Goal: Task Accomplishment & Management: Manage account settings

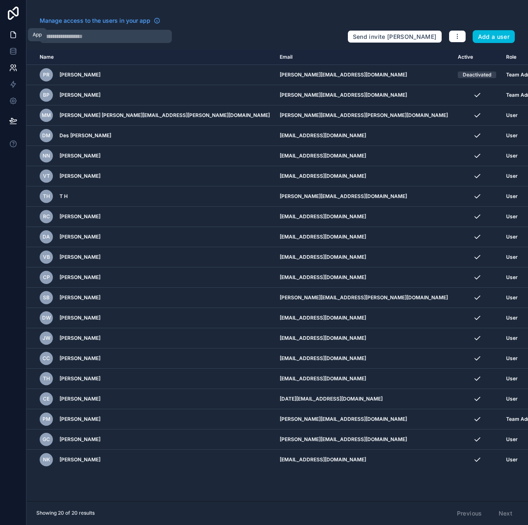
click at [13, 38] on icon at bounding box center [13, 35] width 8 height 8
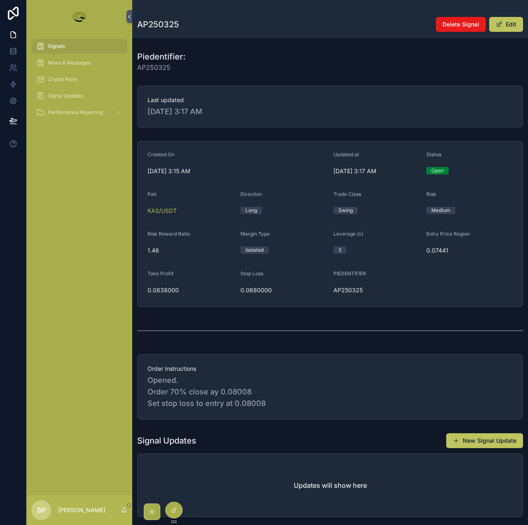
click at [62, 50] on div "Signals" at bounding box center [79, 46] width 86 height 13
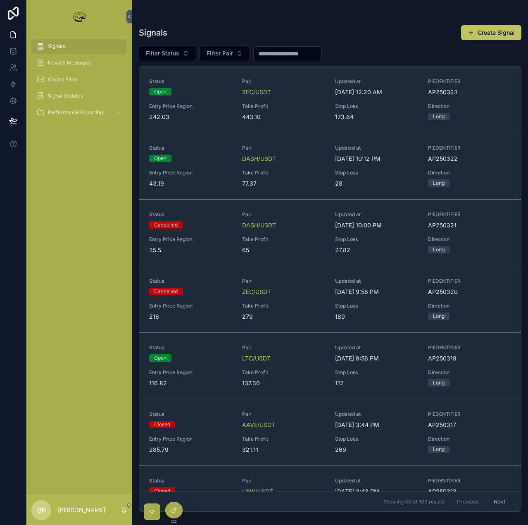
click at [304, 170] on span "Take Profit" at bounding box center [283, 172] width 83 height 7
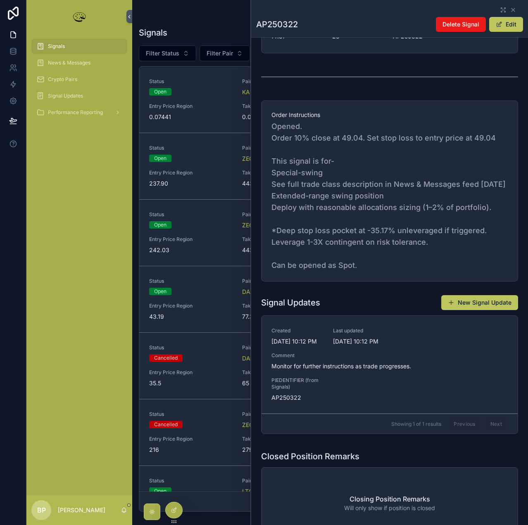
scroll to position [248, 0]
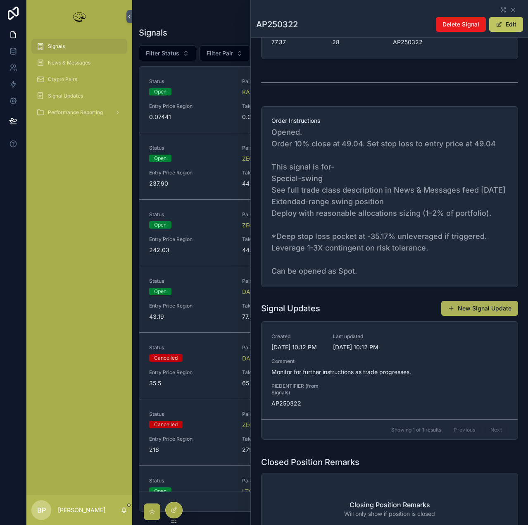
click at [469, 316] on button "New Signal Update" at bounding box center [479, 308] width 77 height 15
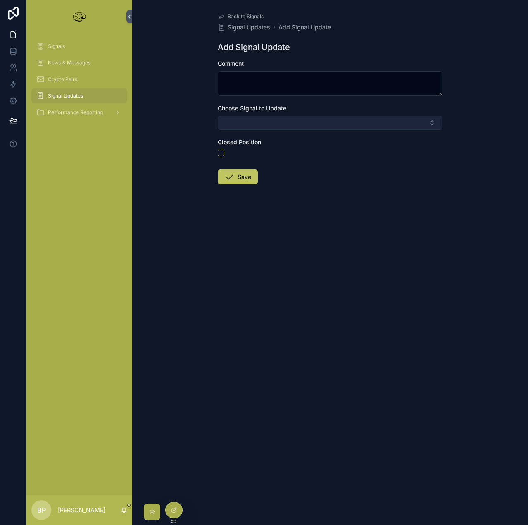
click at [262, 119] on button "Select Button" at bounding box center [330, 123] width 225 height 14
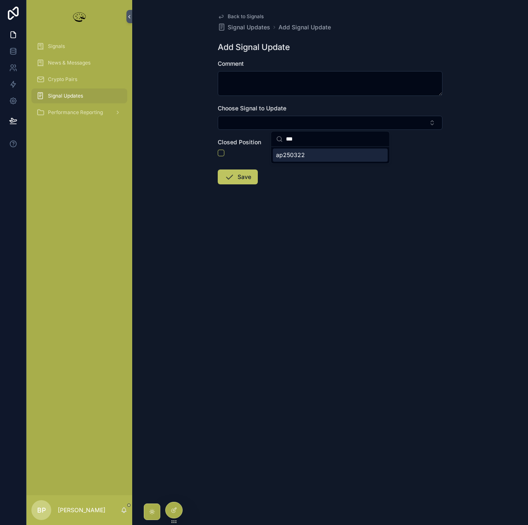
type input "***"
click at [283, 144] on div "***" at bounding box center [330, 138] width 118 height 15
click at [292, 141] on input "***" at bounding box center [335, 138] width 98 height 15
click at [305, 164] on form "Comment Choose Signal to Update Closed Position Save" at bounding box center [330, 149] width 225 height 178
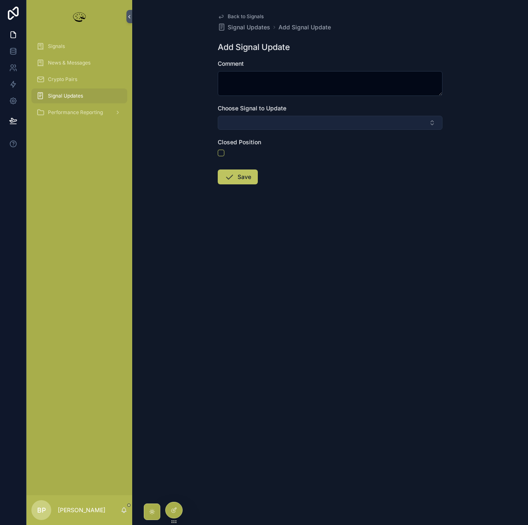
click at [286, 124] on button "Select Button" at bounding box center [330, 123] width 225 height 14
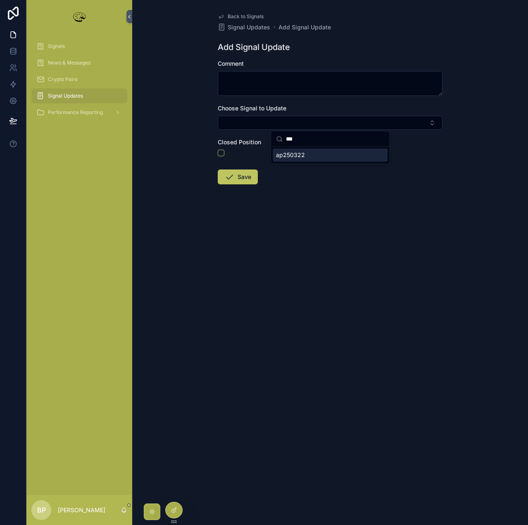
type input "***"
click at [295, 156] on span "ap250322" at bounding box center [290, 155] width 29 height 8
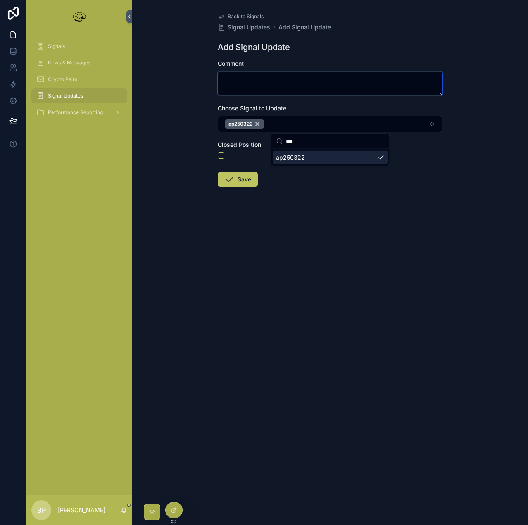
click at [243, 86] on textarea "scrollable content" at bounding box center [330, 83] width 225 height 25
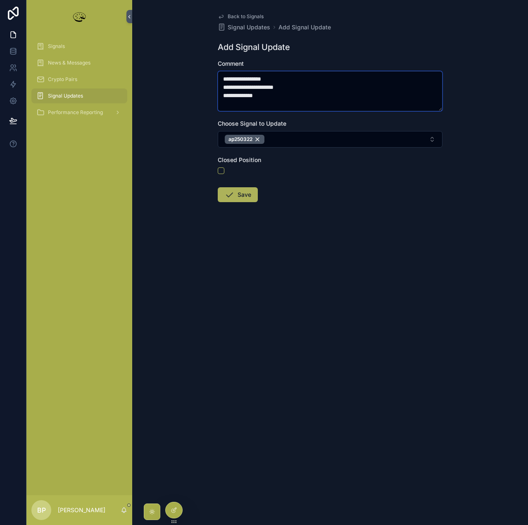
type textarea "**********"
click at [243, 189] on button "Save" at bounding box center [238, 194] width 40 height 15
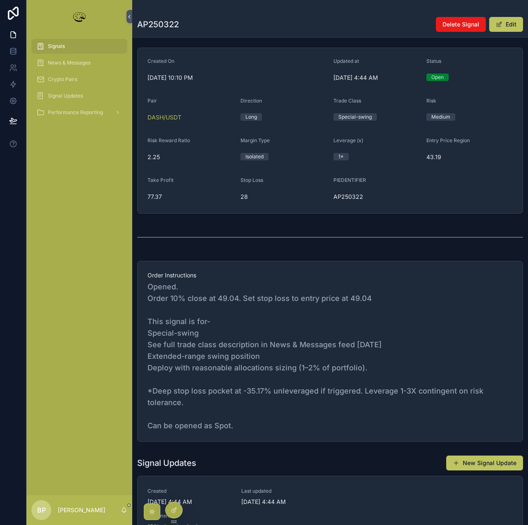
scroll to position [83, 0]
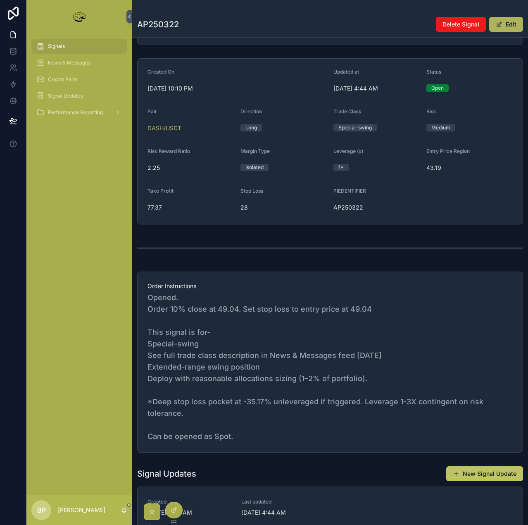
click at [503, 30] on button "Edit" at bounding box center [506, 24] width 34 height 15
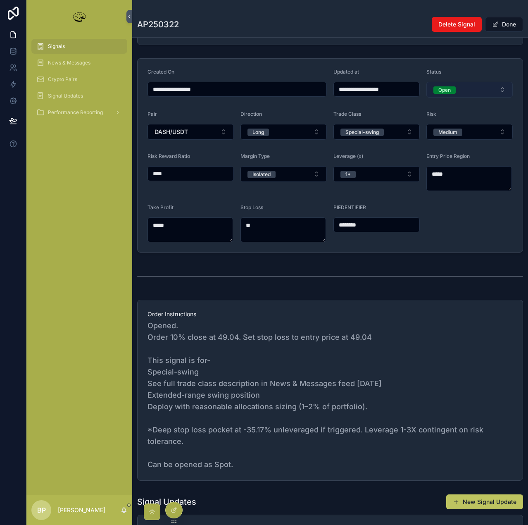
click at [442, 90] on div "Open" at bounding box center [444, 89] width 12 height 7
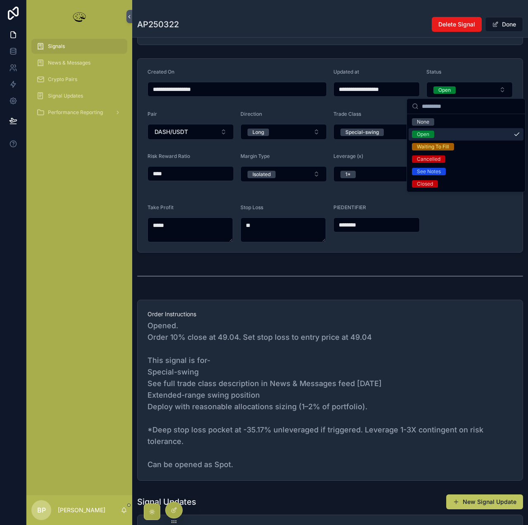
click at [432, 132] on span "Open" at bounding box center [423, 134] width 22 height 7
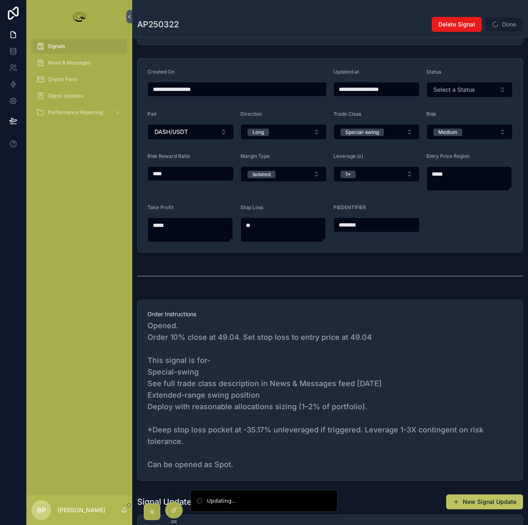
click at [450, 77] on div "Status" at bounding box center [469, 74] width 86 height 10
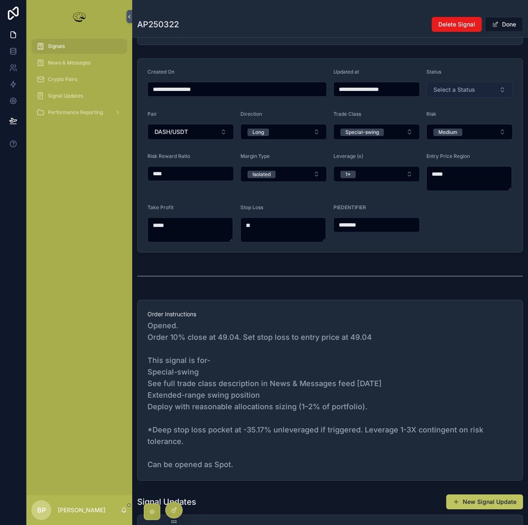
click at [453, 83] on button "Select a Status" at bounding box center [469, 90] width 86 height 16
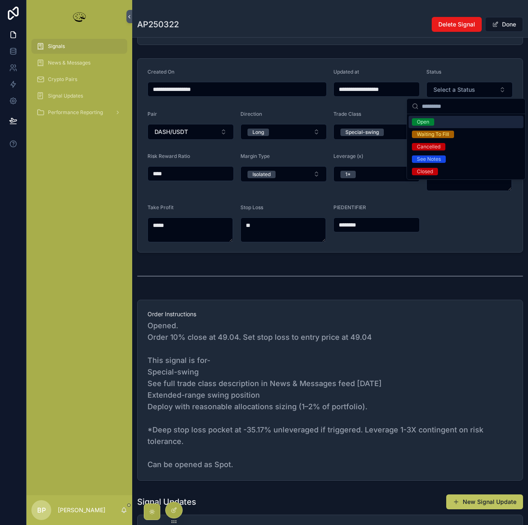
click at [432, 121] on span "Open" at bounding box center [423, 121] width 22 height 7
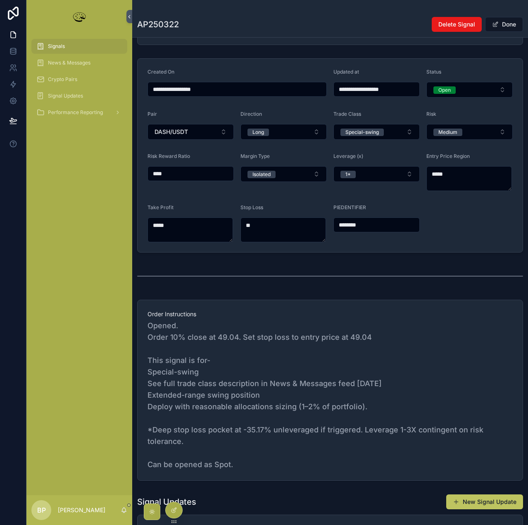
click at [507, 23] on button "Done" at bounding box center [504, 24] width 38 height 15
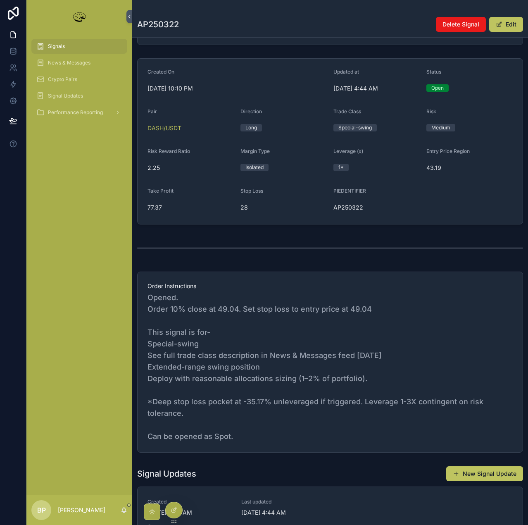
click at [74, 42] on div "Signals" at bounding box center [79, 46] width 86 height 13
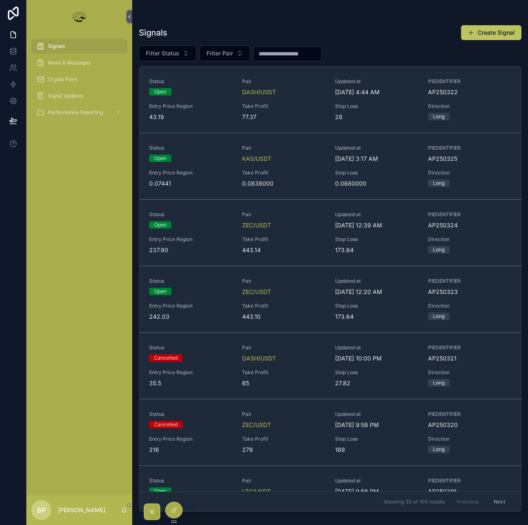
click at [338, 86] on div "Updated at [DATE] 4:44 AM" at bounding box center [376, 87] width 83 height 18
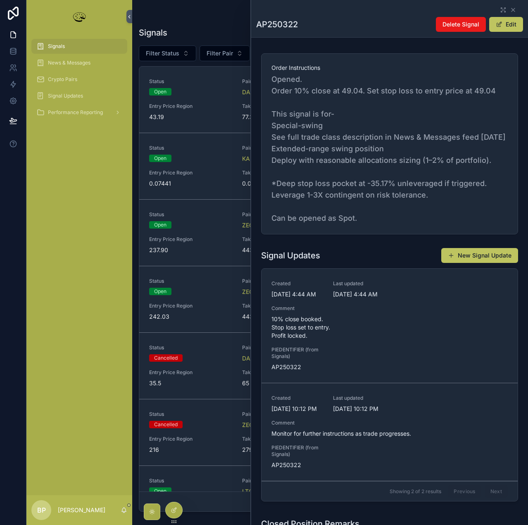
scroll to position [372, 0]
